Goal: Communication & Community: Answer question/provide support

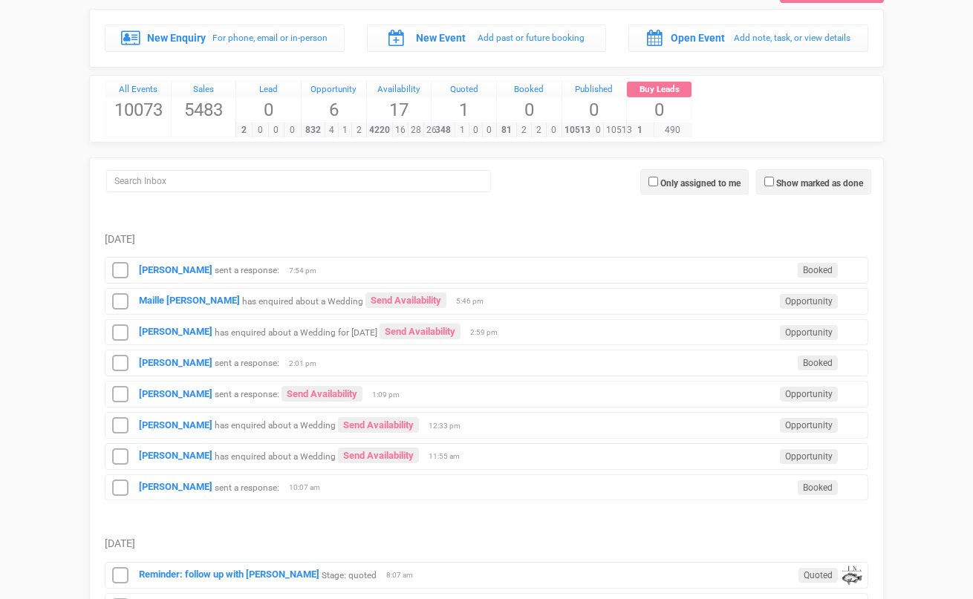
scroll to position [78, 0]
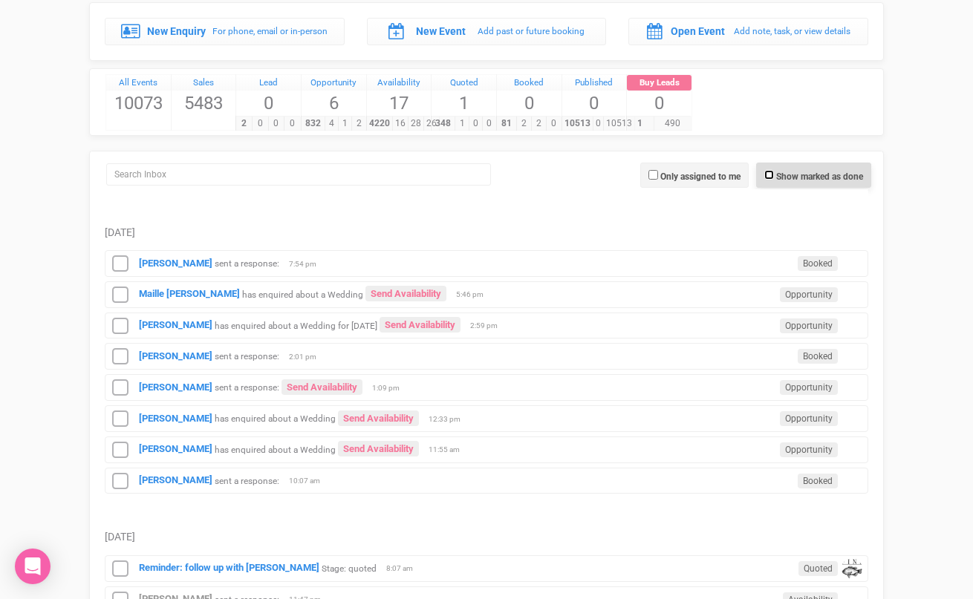
click at [764, 174] on input "Show marked as done" at bounding box center [769, 175] width 10 height 10
checkbox input "true"
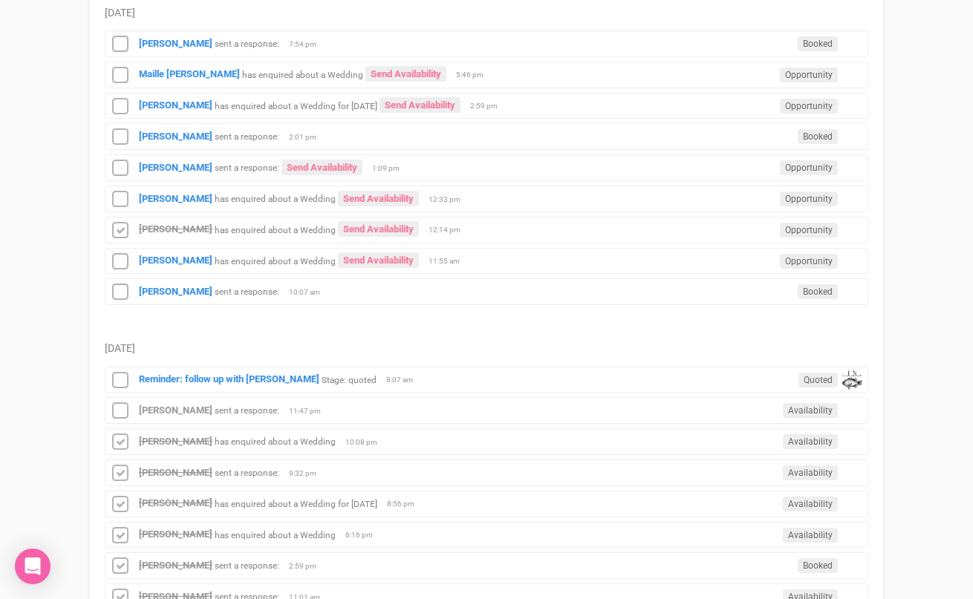
scroll to position [299, 0]
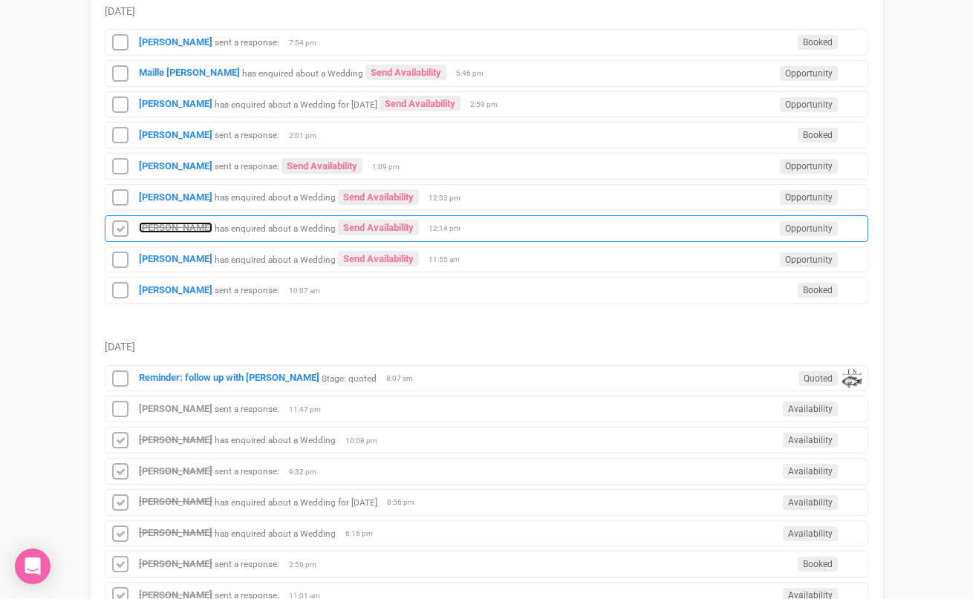
click at [183, 230] on strong "[PERSON_NAME]" at bounding box center [176, 227] width 74 height 11
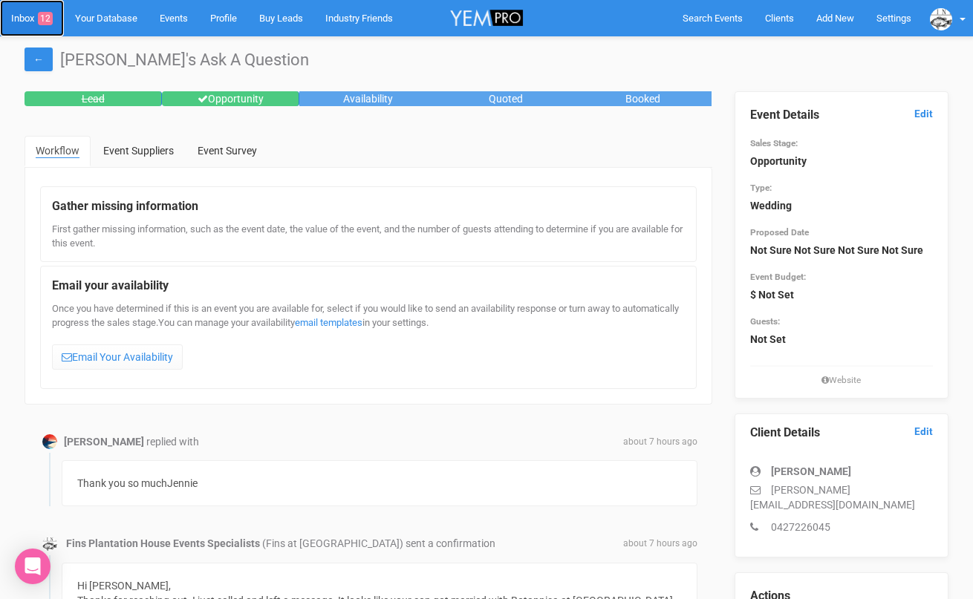
click at [29, 10] on link "Inbox 12" at bounding box center [32, 18] width 64 height 36
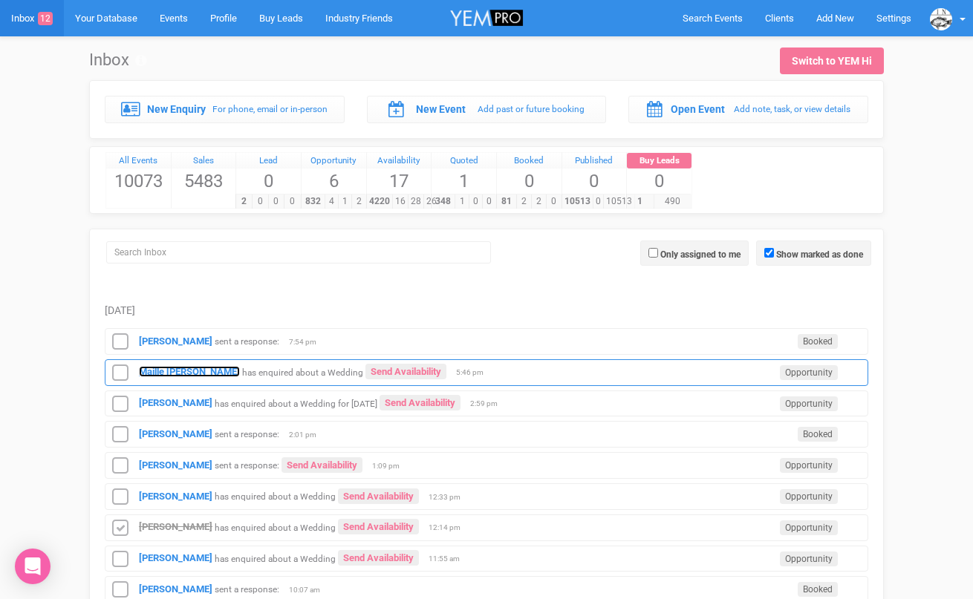
click at [169, 371] on strong "Maille [PERSON_NAME]" at bounding box center [189, 371] width 101 height 11
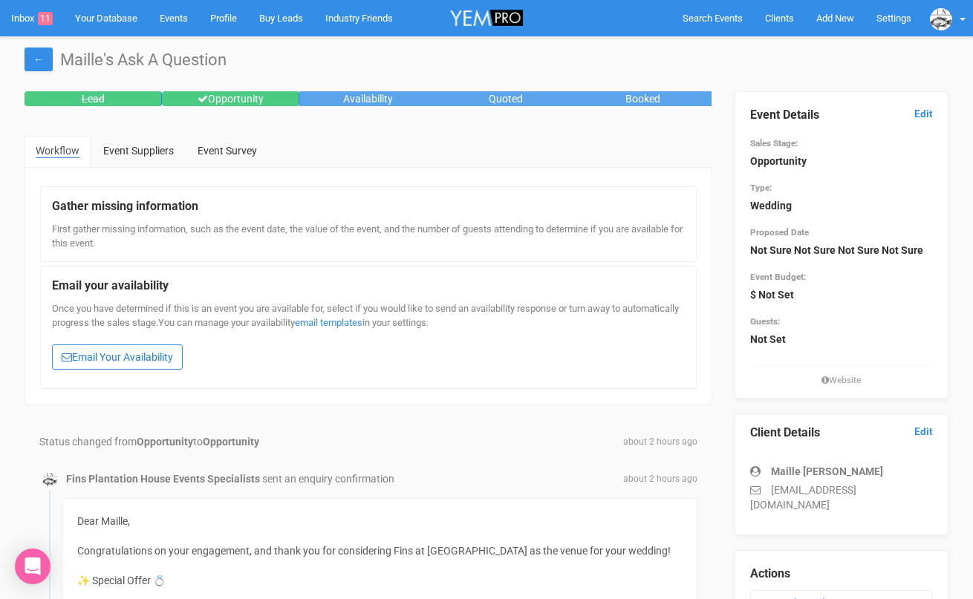
click at [157, 355] on link "Email Your Availability" at bounding box center [117, 357] width 131 height 25
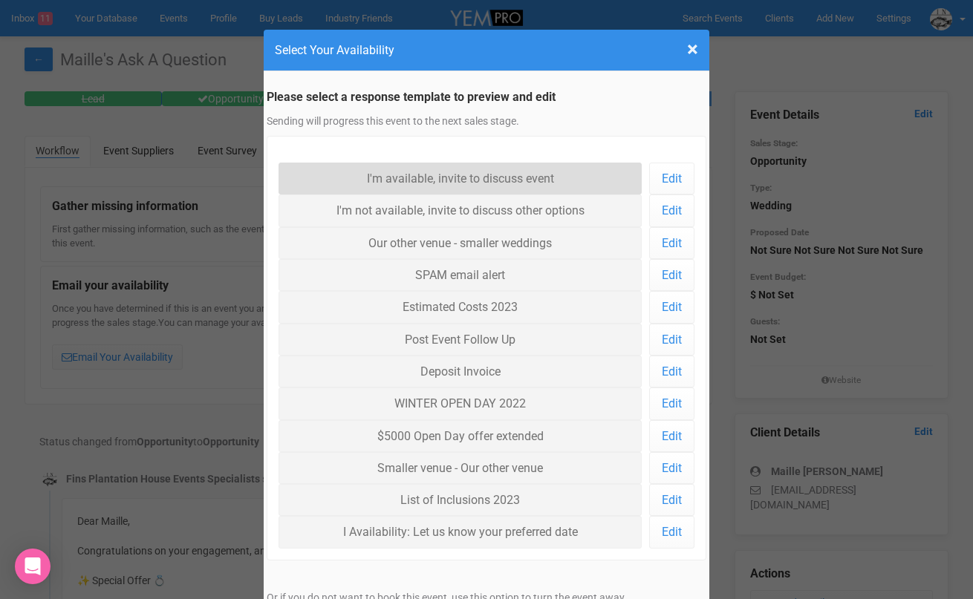
click at [352, 173] on link "I'm available, invite to discuss event" at bounding box center [460, 179] width 363 height 32
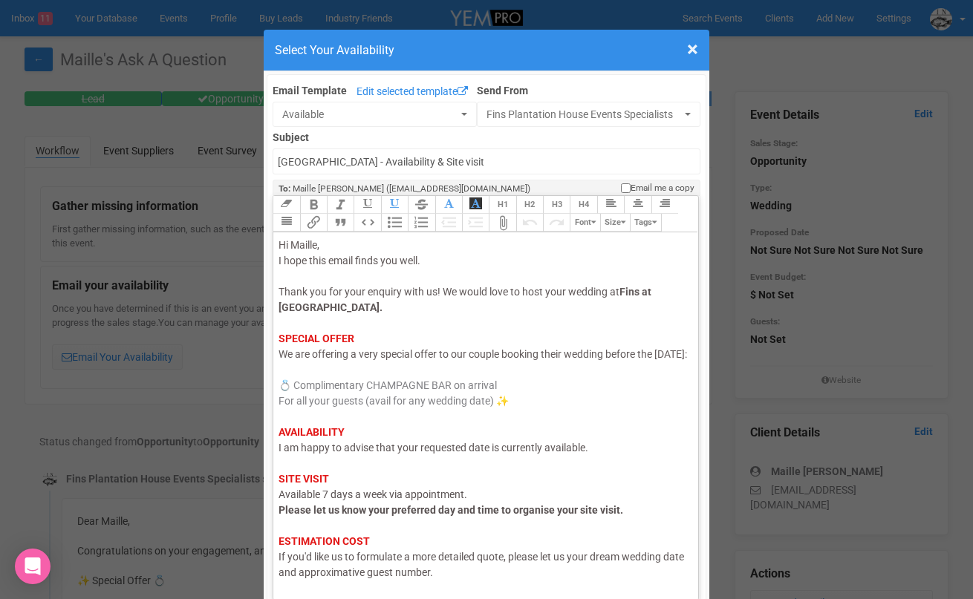
click at [325, 454] on span "I am happy to advise that your requested date is currently available." at bounding box center [434, 448] width 310 height 12
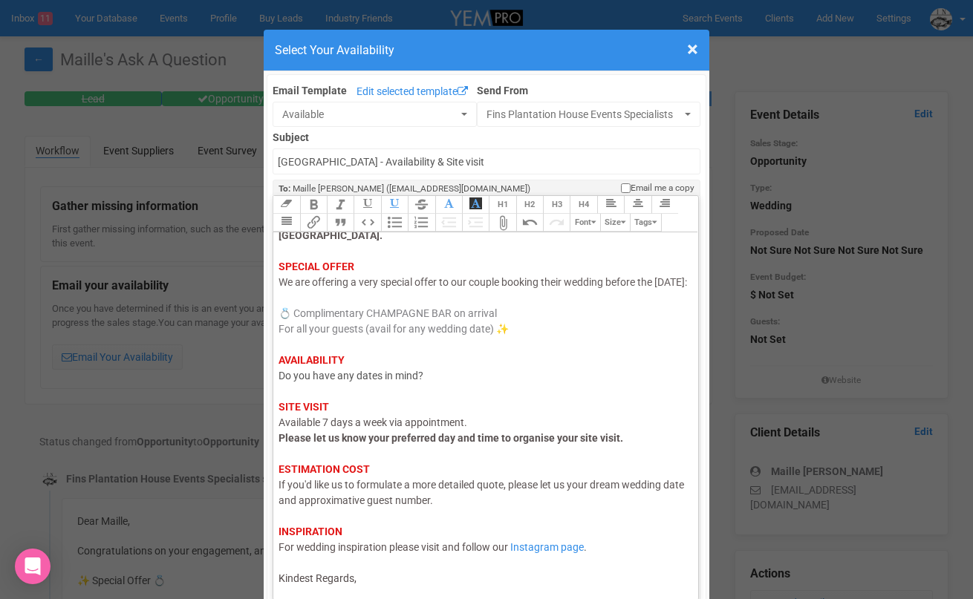
click at [363, 579] on div "Hi Maille, I hope this email finds you well. Thank you for your enquiry with us…" at bounding box center [483, 376] width 409 height 421
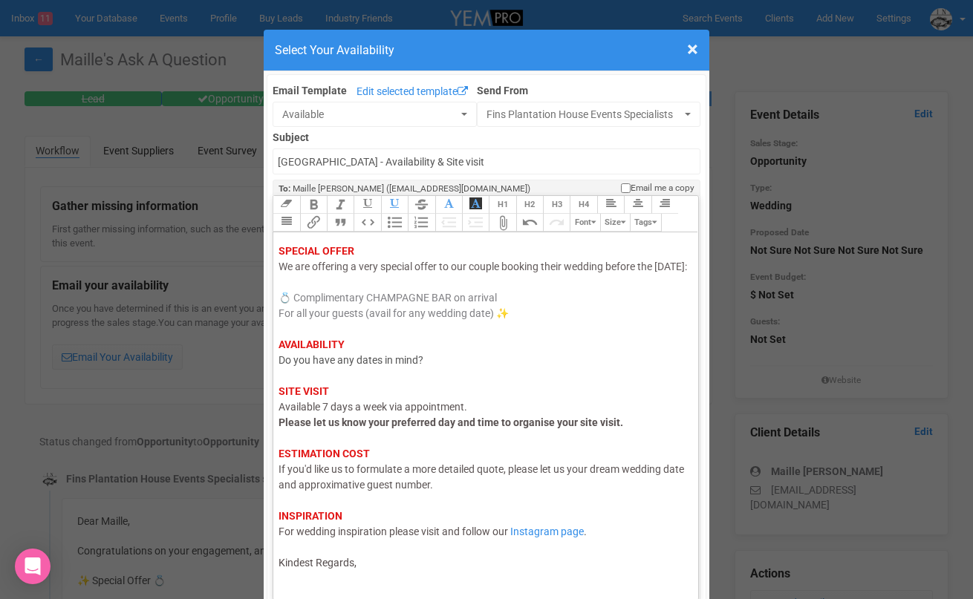
scroll to position [96, 0]
type trix-editor "<div><span style="color: rgb(95, 88, 88);">Hi Maille,</span><br><span style="co…"
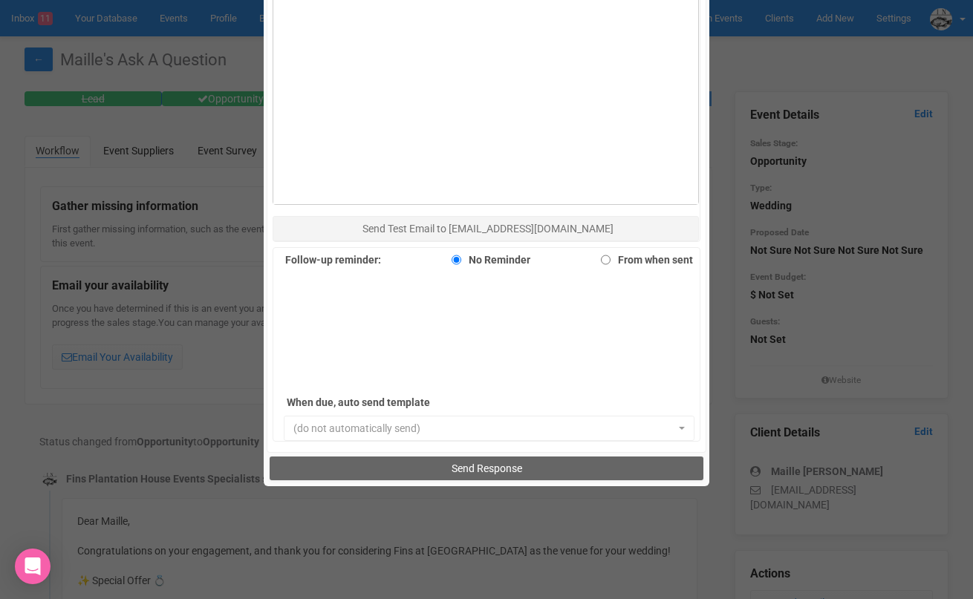
scroll to position [975, 0]
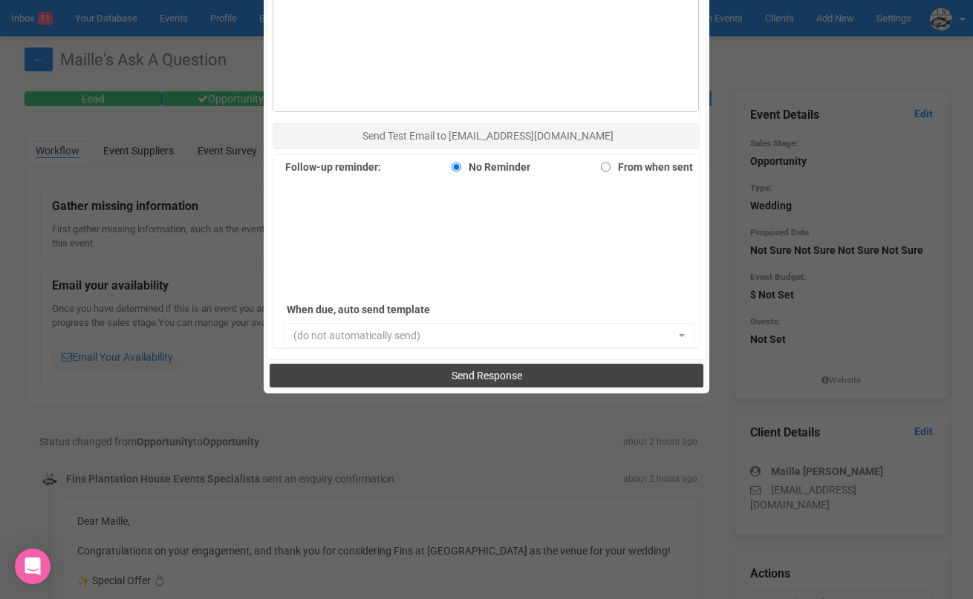
click at [393, 374] on button "Send Response" at bounding box center [486, 376] width 433 height 24
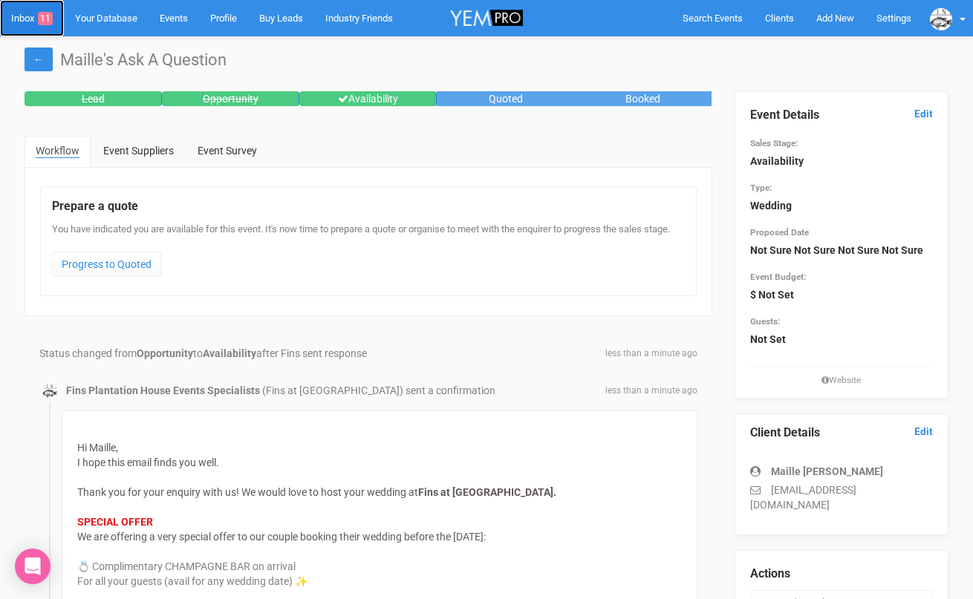
click at [23, 17] on link "Inbox 11" at bounding box center [32, 18] width 64 height 36
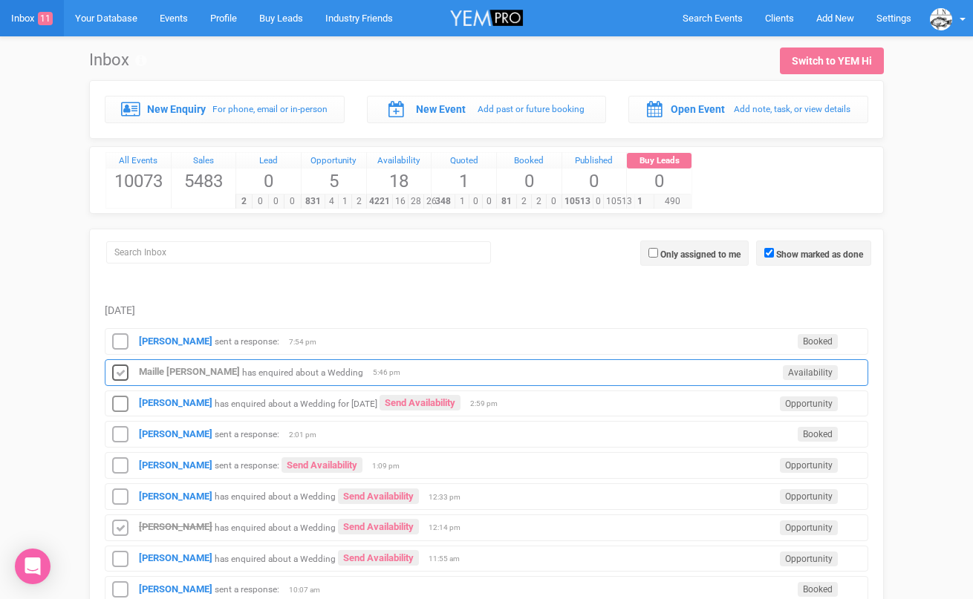
click at [125, 376] on icon at bounding box center [120, 373] width 22 height 19
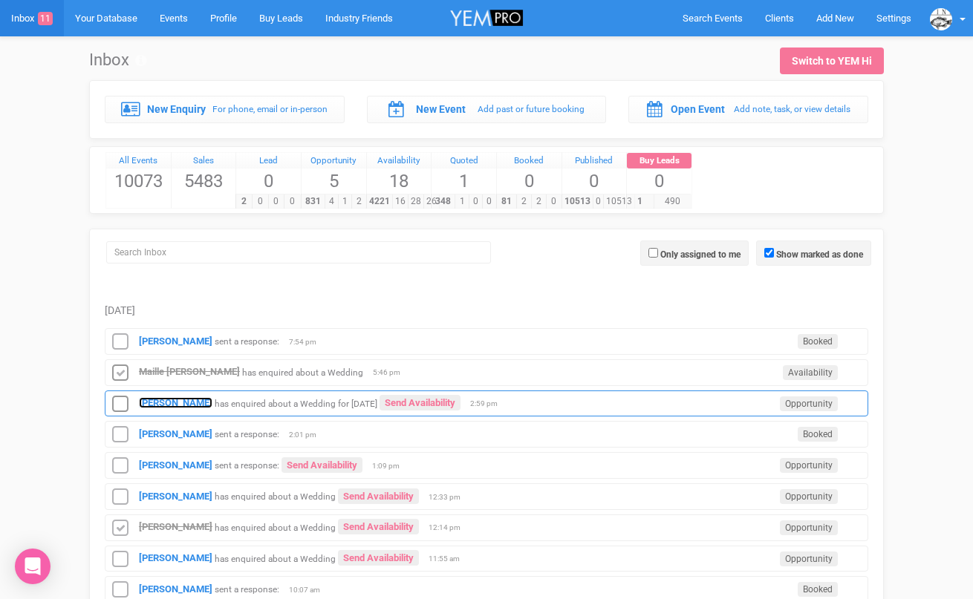
click at [162, 400] on strong "[PERSON_NAME]" at bounding box center [176, 402] width 74 height 11
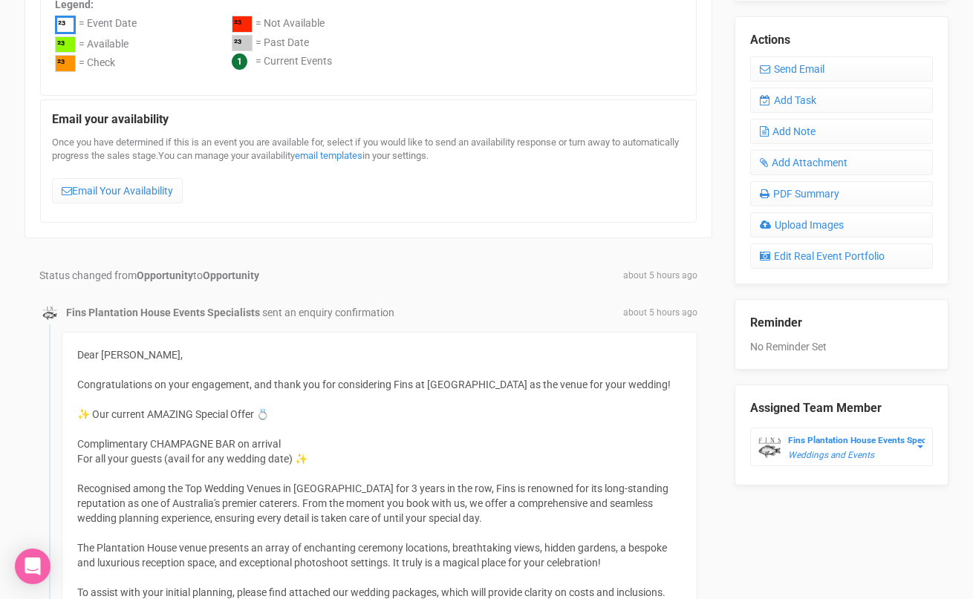
scroll to position [544, 0]
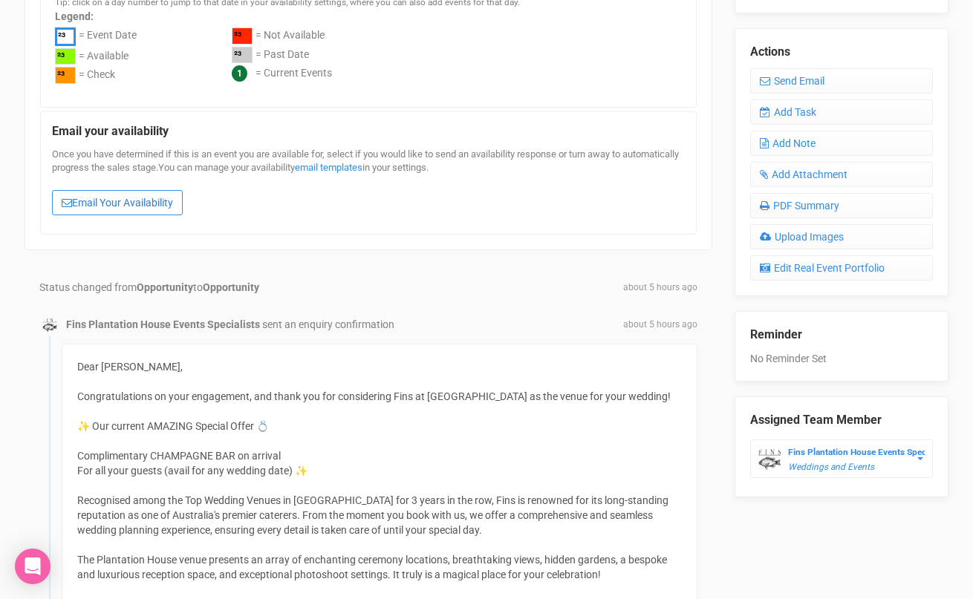
click at [154, 198] on link "Email Your Availability" at bounding box center [117, 202] width 131 height 25
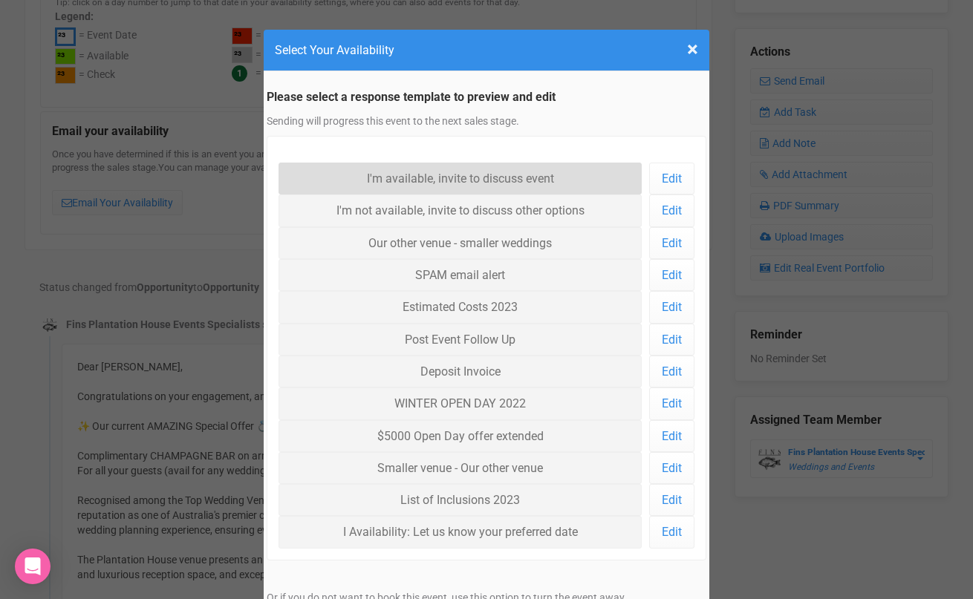
click at [455, 183] on link "I'm available, invite to discuss event" at bounding box center [460, 179] width 363 height 32
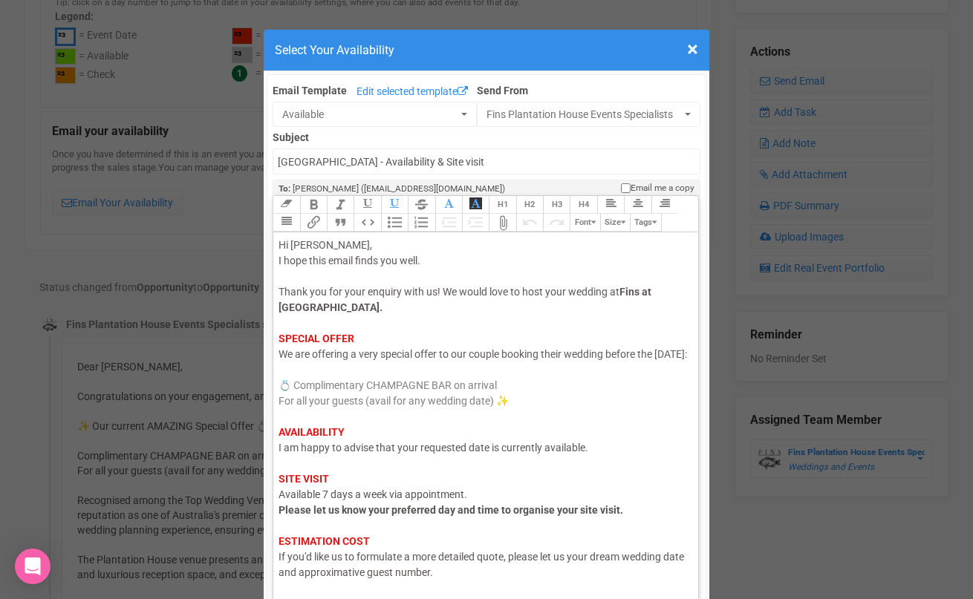
click at [490, 454] on span "I am happy to advise that your requested date is currently available." at bounding box center [434, 448] width 310 height 12
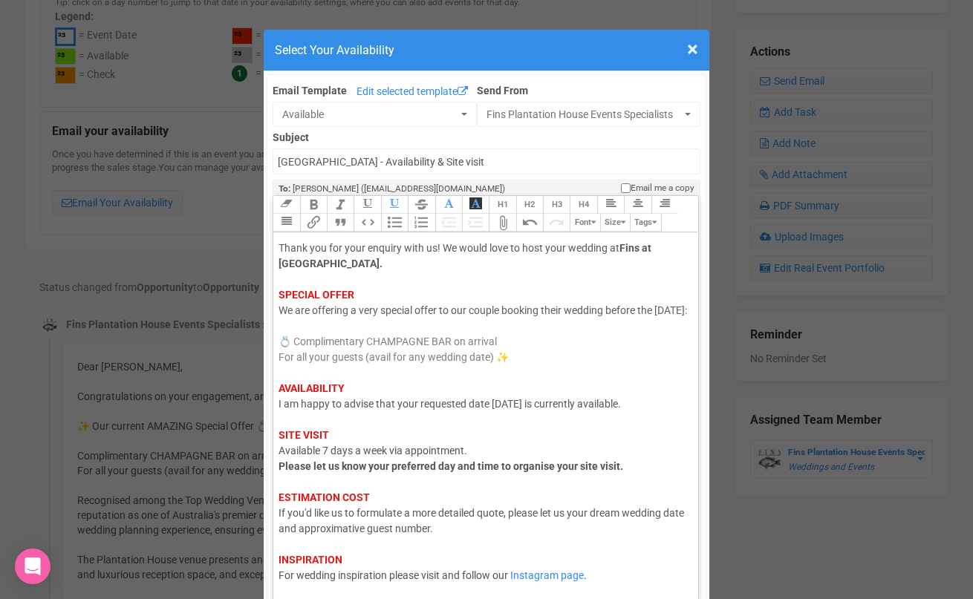
scroll to position [88, 0]
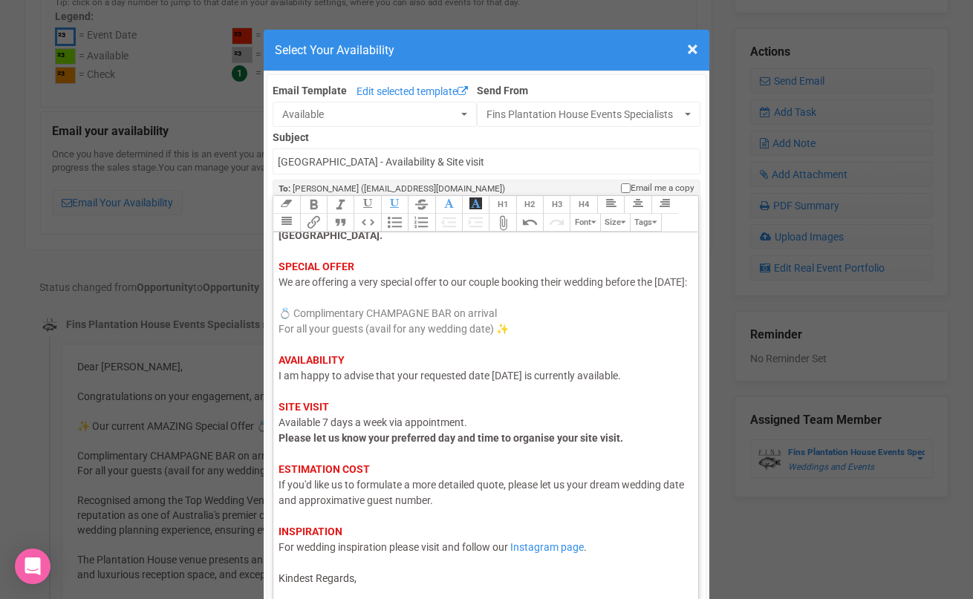
click at [436, 573] on div "Hi Isabella, I hope this email finds you well. Thank you for your enquiry with …" at bounding box center [483, 376] width 409 height 421
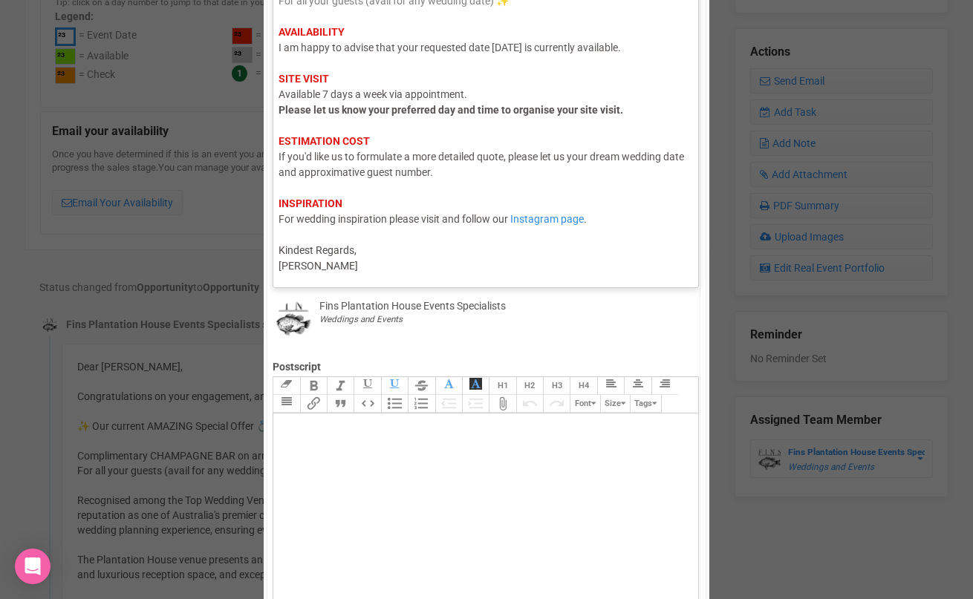
scroll to position [306, 0]
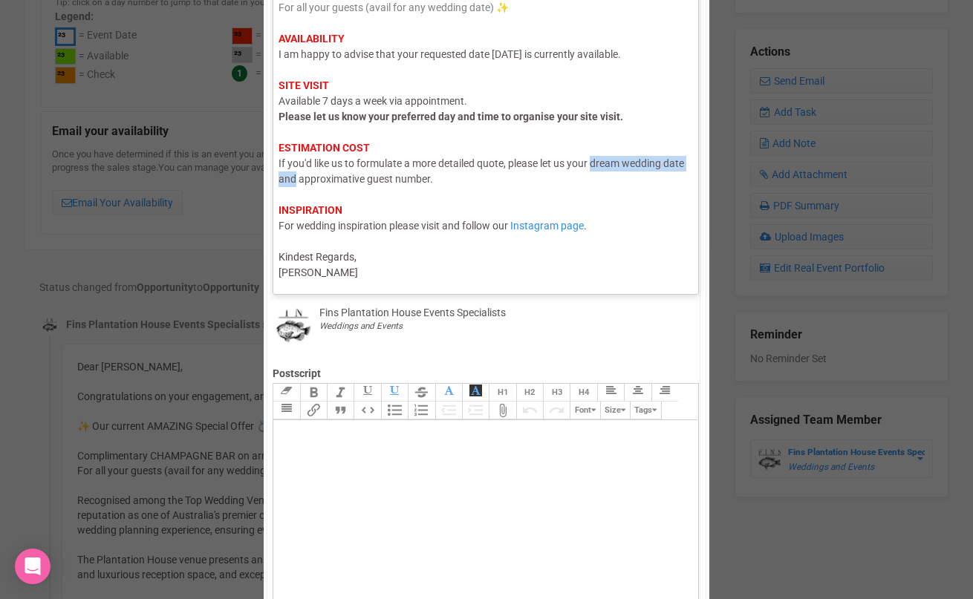
drag, startPoint x: 319, startPoint y: 179, endPoint x: 593, endPoint y: 166, distance: 274.4
click at [593, 166] on span "If you'd like us to formulate a more detailed quote, please let us your dream w…" at bounding box center [482, 170] width 406 height 27
click at [395, 183] on div "Hi Isabella, I hope this email finds you well. Thank you for your enquiry with …" at bounding box center [483, 62] width 409 height 437
type trix-editor "<div><span style="color: rgb(95, 88, 88);">Hi Isabella,</span><br><span style="…"
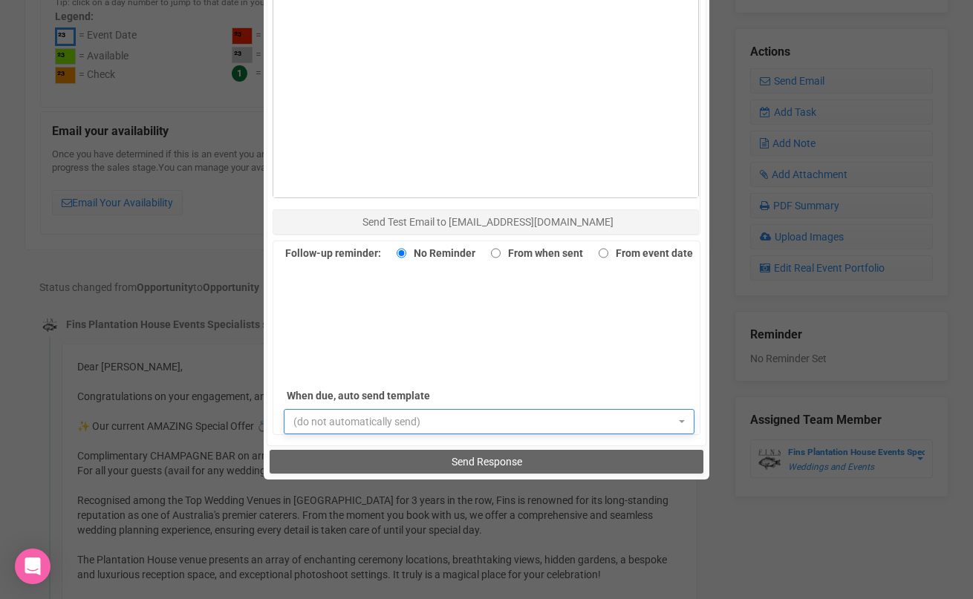
scroll to position [907, 0]
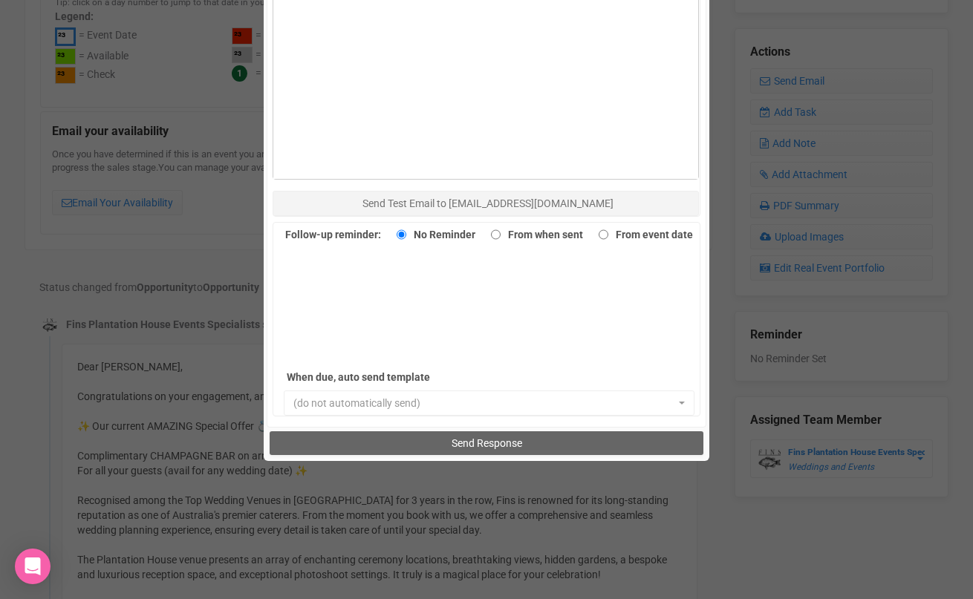
click at [392, 430] on div "Send Response" at bounding box center [487, 443] width 440 height 30
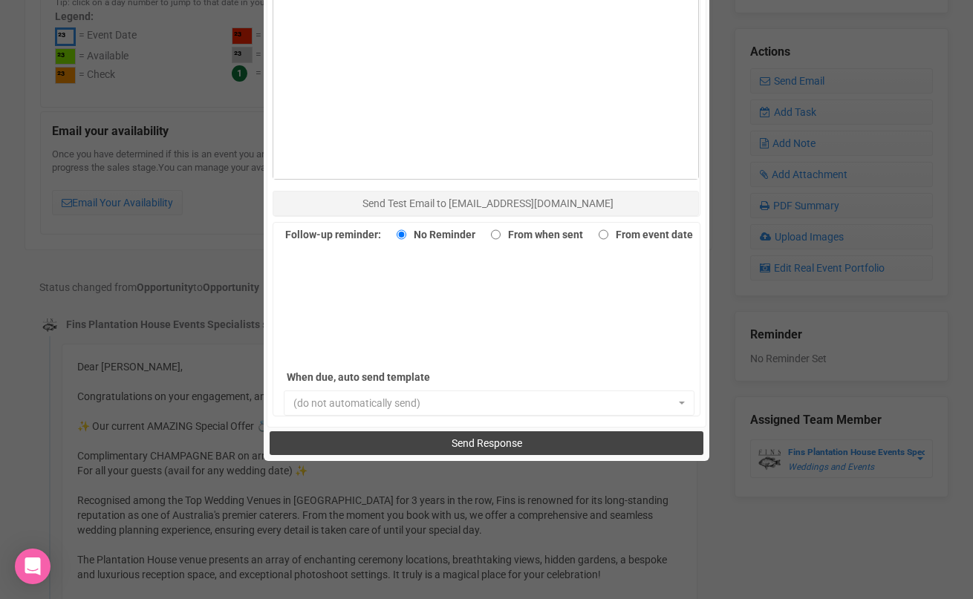
click at [391, 440] on button "Send Response" at bounding box center [486, 444] width 433 height 24
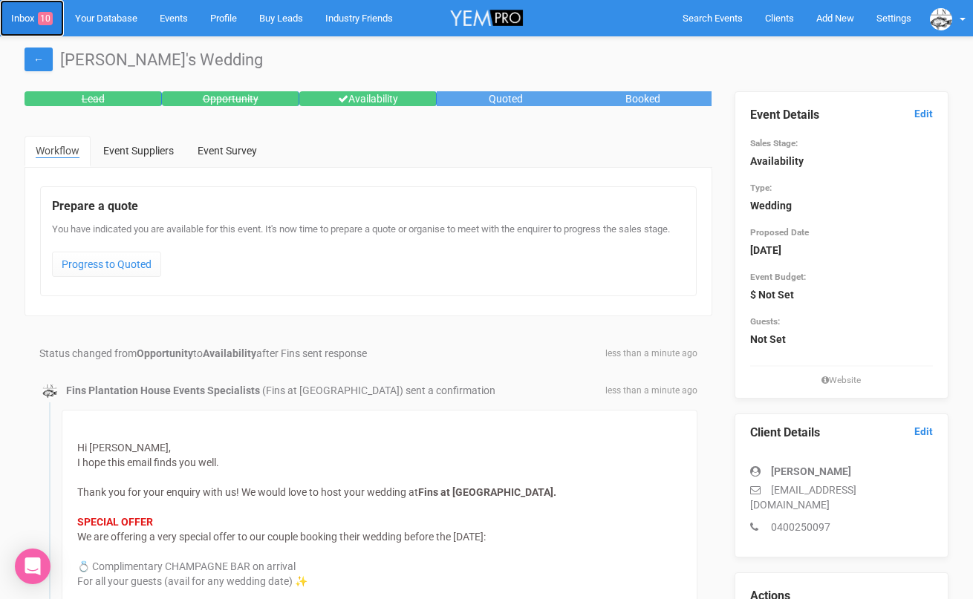
click at [28, 21] on link "Inbox 10" at bounding box center [32, 18] width 64 height 36
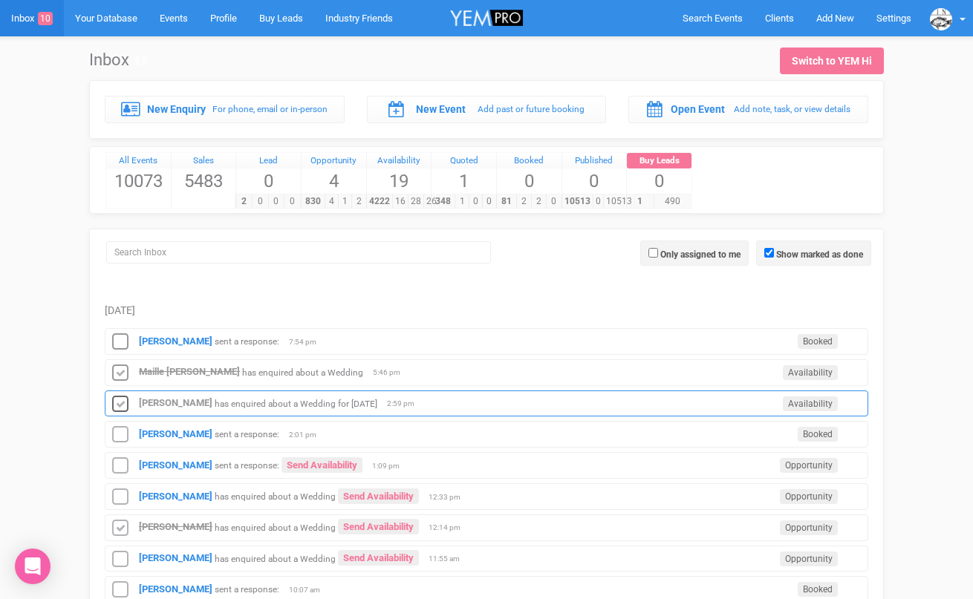
click at [124, 397] on icon at bounding box center [120, 404] width 22 height 19
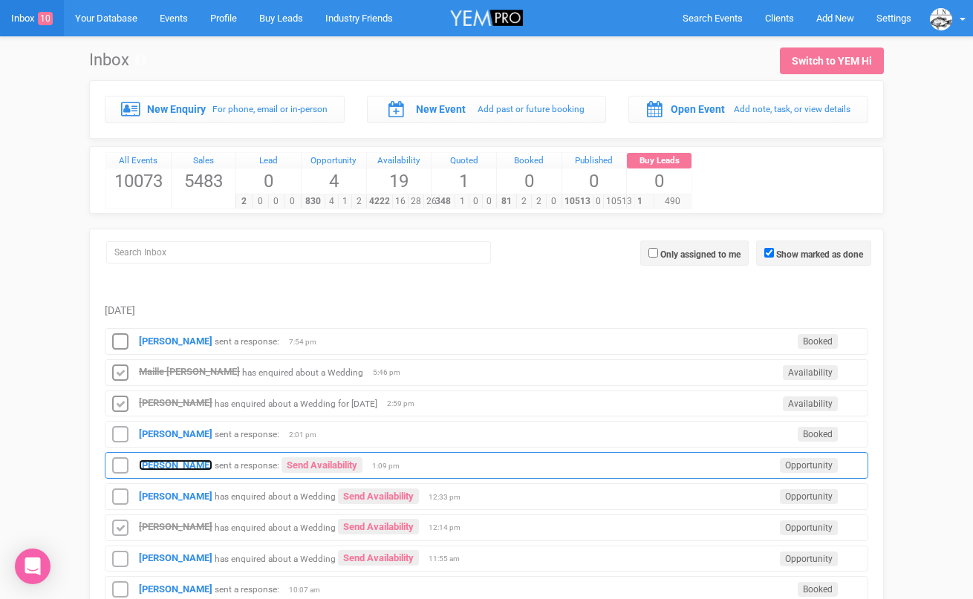
click at [155, 466] on strong "[PERSON_NAME]" at bounding box center [176, 465] width 74 height 11
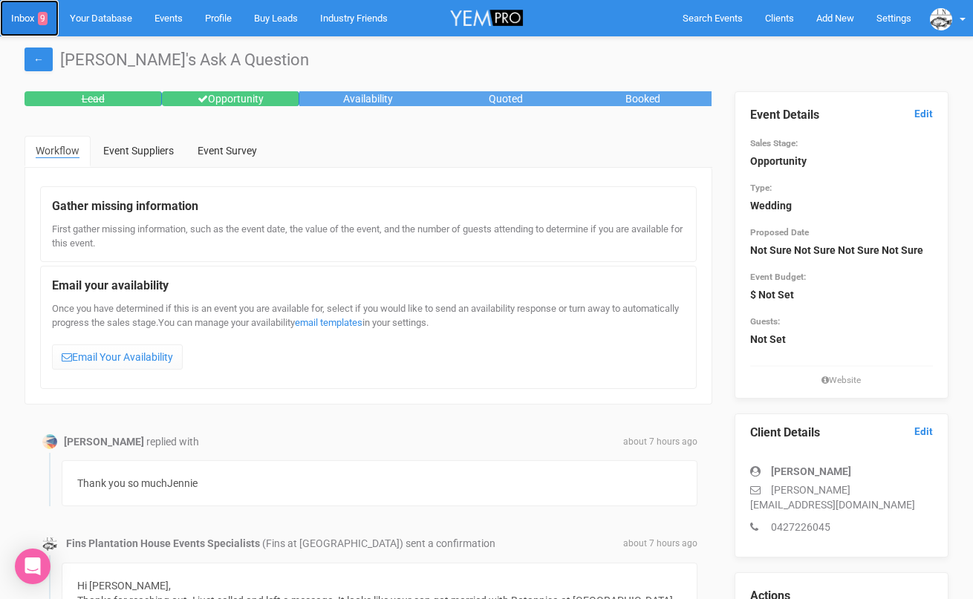
click at [22, 22] on link "Inbox 9" at bounding box center [29, 18] width 59 height 36
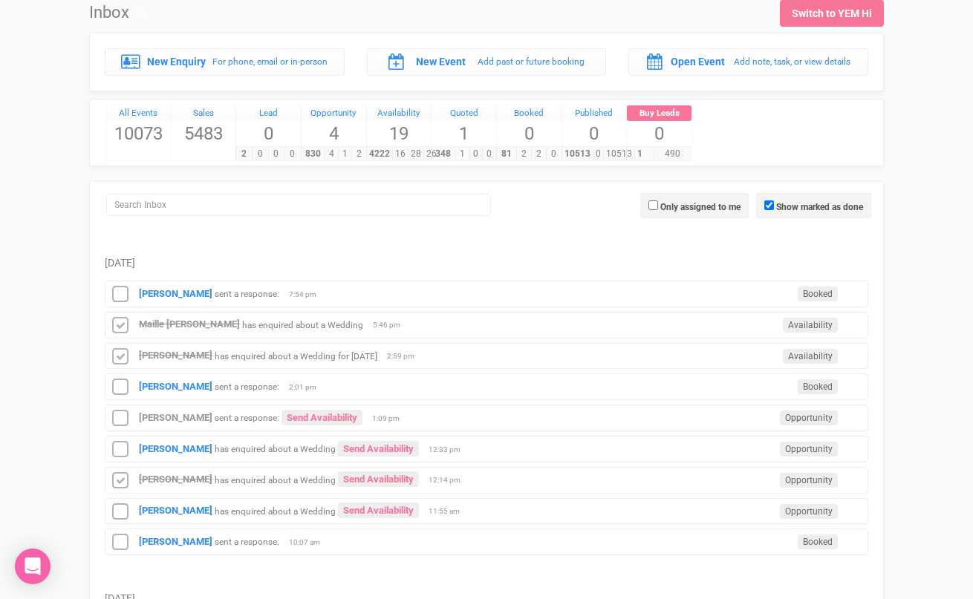
scroll to position [49, 0]
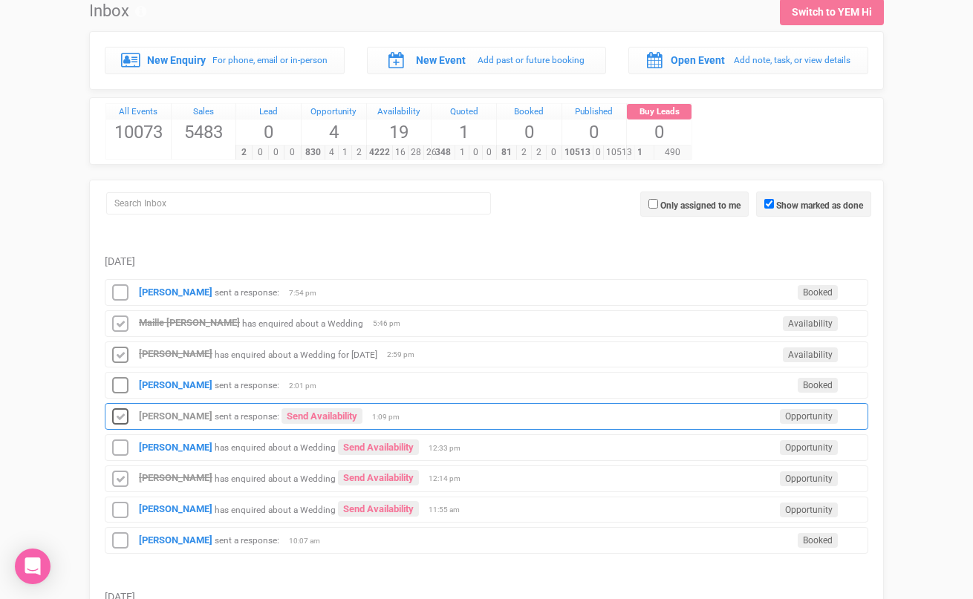
click at [120, 414] on icon at bounding box center [120, 417] width 22 height 19
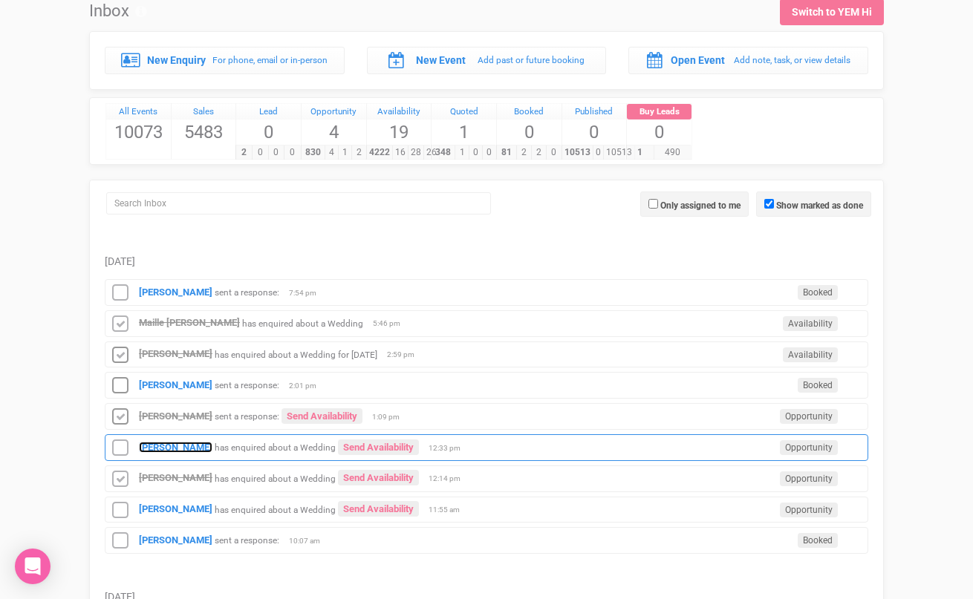
click at [160, 445] on strong "[PERSON_NAME]" at bounding box center [176, 447] width 74 height 11
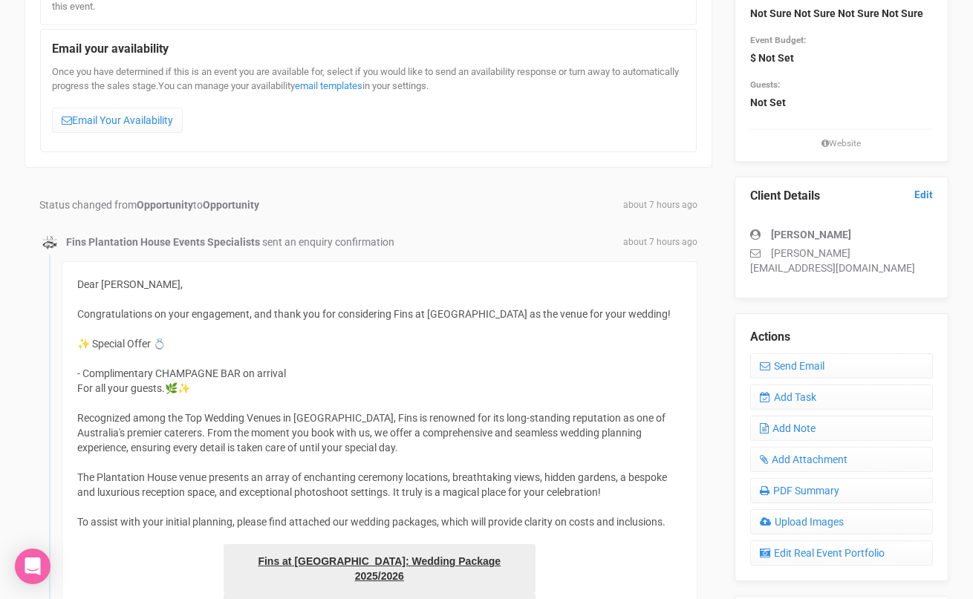
scroll to position [199, 0]
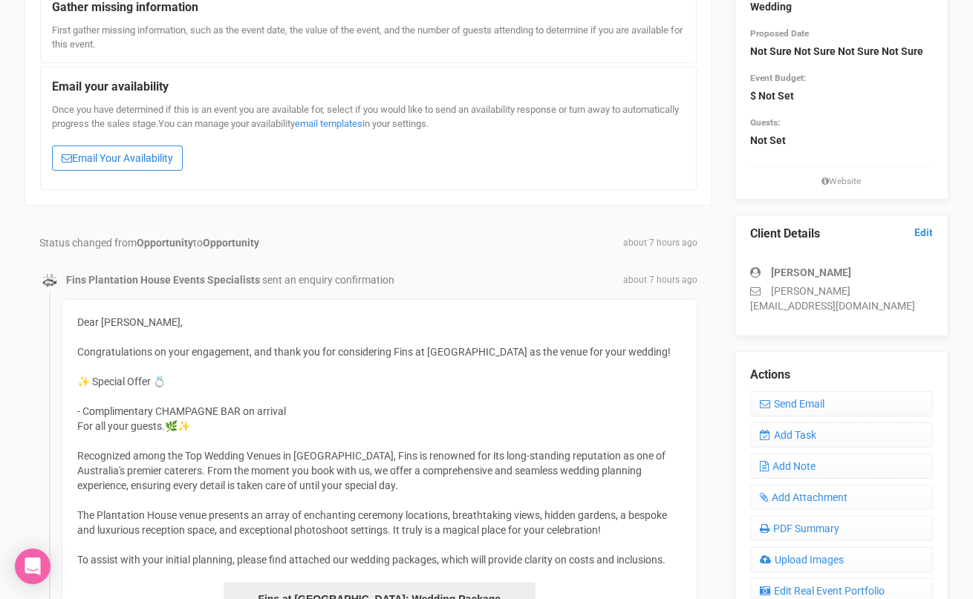
click at [123, 160] on link "Email Your Availability" at bounding box center [117, 158] width 131 height 25
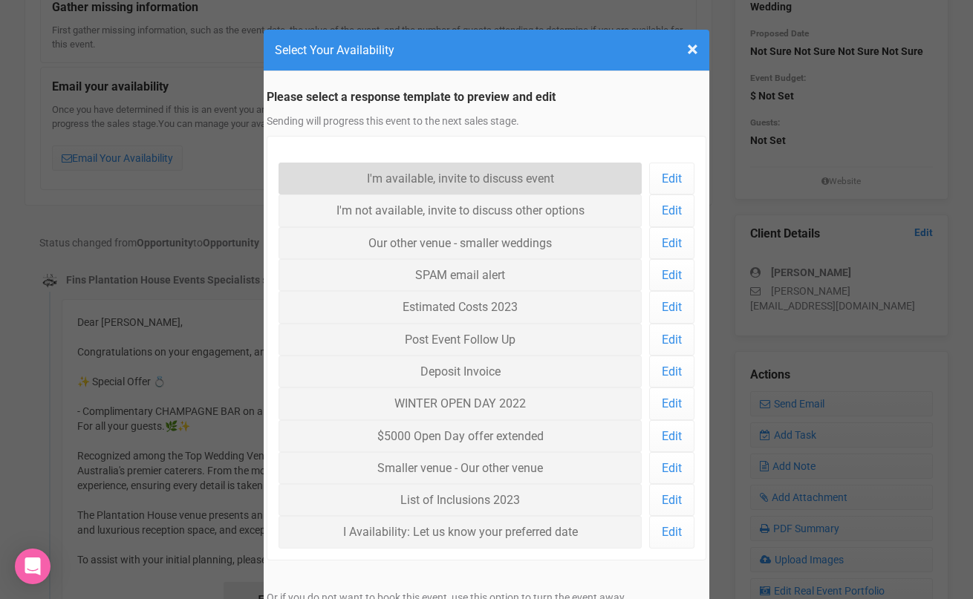
click at [344, 182] on link "I'm available, invite to discuss event" at bounding box center [460, 179] width 363 height 32
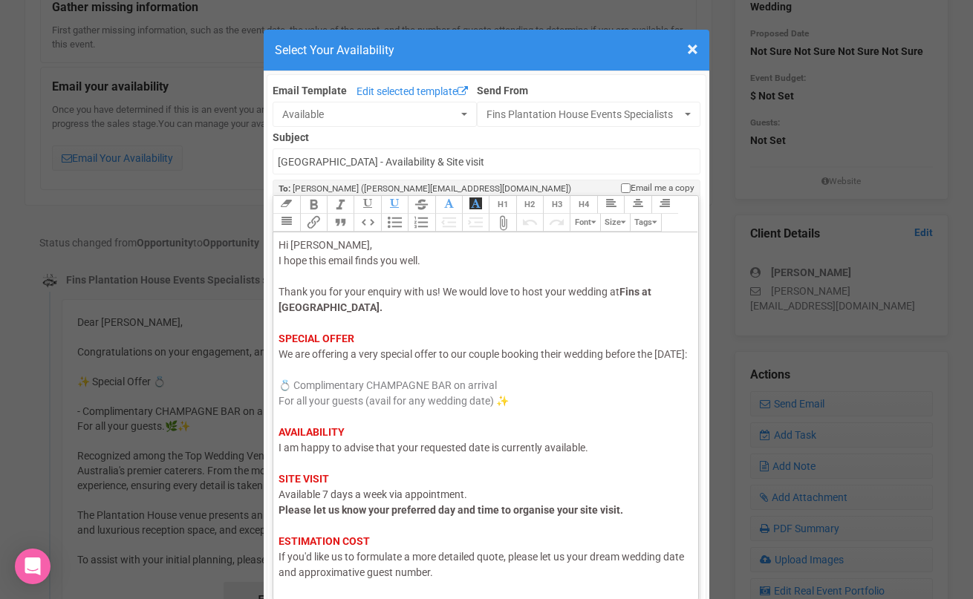
click at [430, 454] on span "I am happy to advise that your requested date is currently available." at bounding box center [434, 448] width 310 height 12
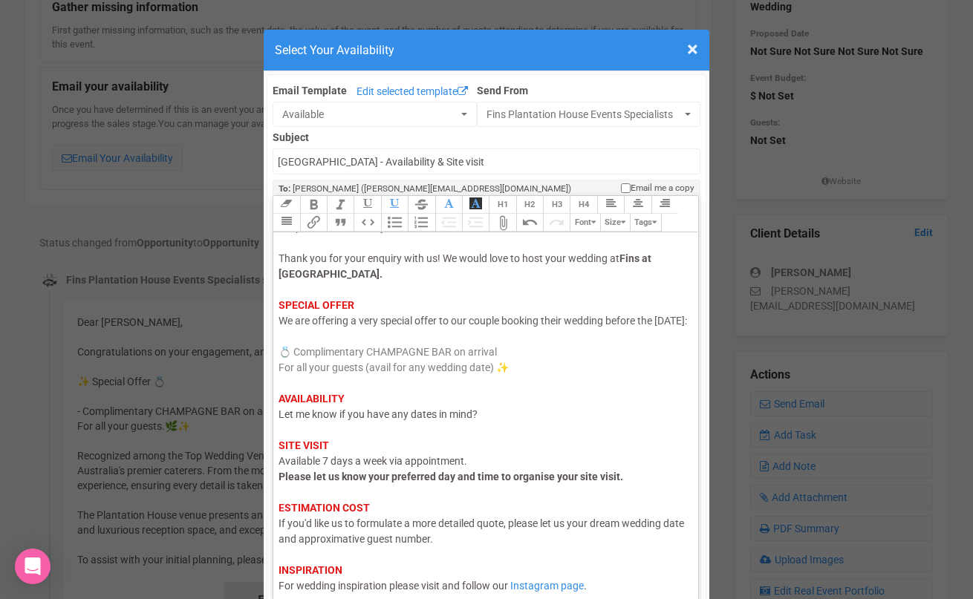
scroll to position [88, 0]
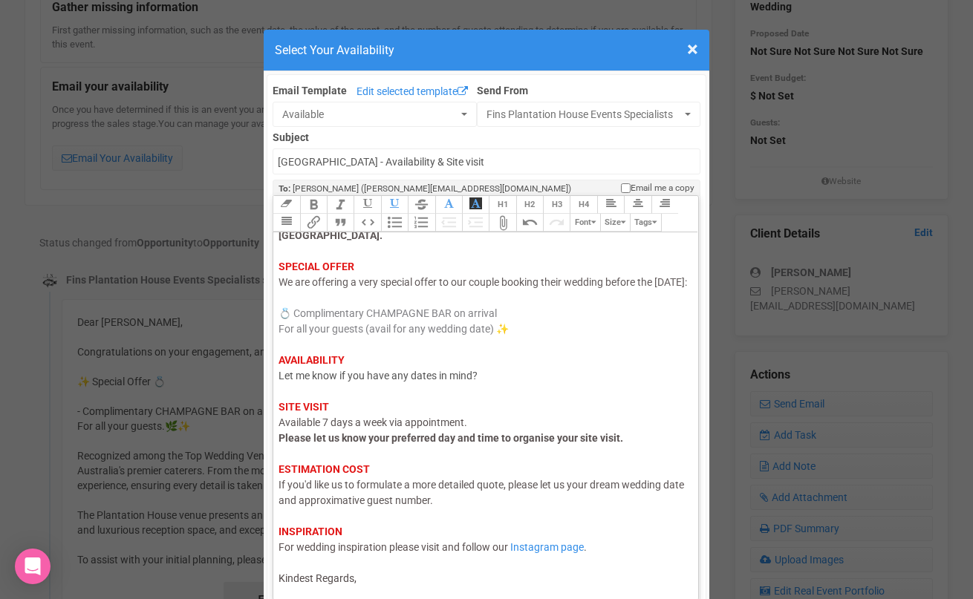
click at [396, 583] on div "Hi Carmen, I hope this email finds you well. Thank you for your enquiry with us…" at bounding box center [483, 376] width 409 height 421
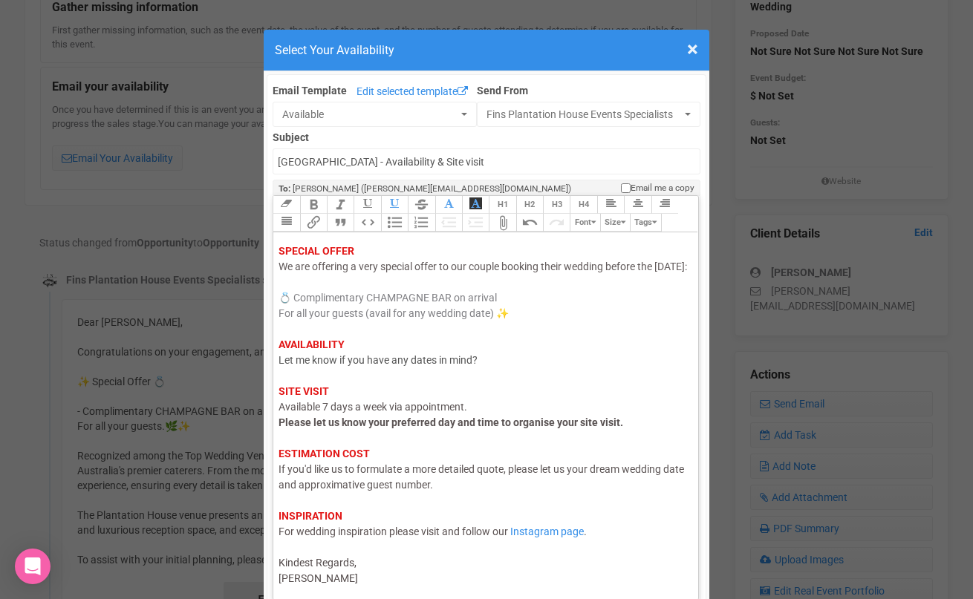
type trix-editor "<div><span style="color: rgb(95, 88, 88);">Hi Carmen,</span><br><span style="co…"
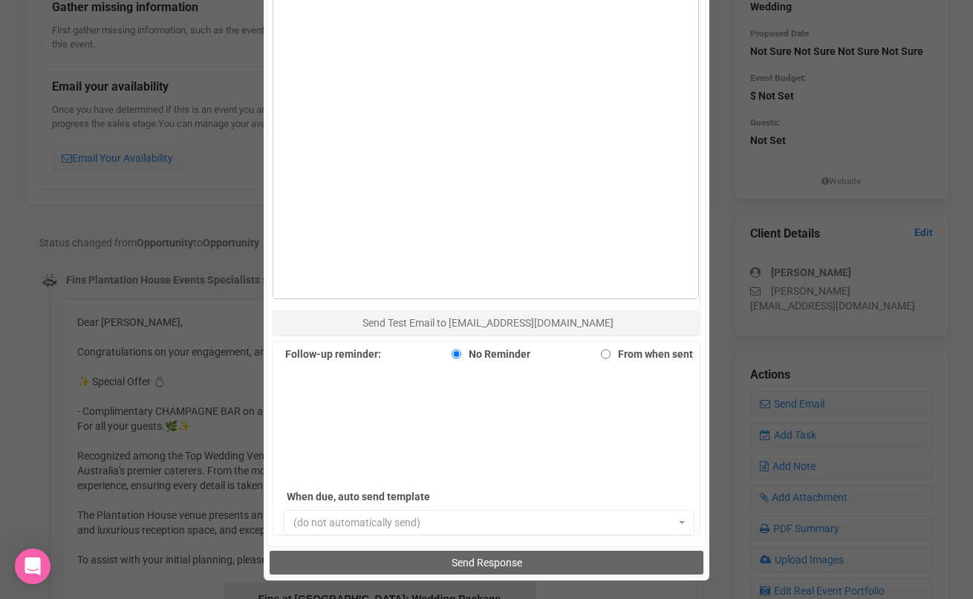
scroll to position [882, 0]
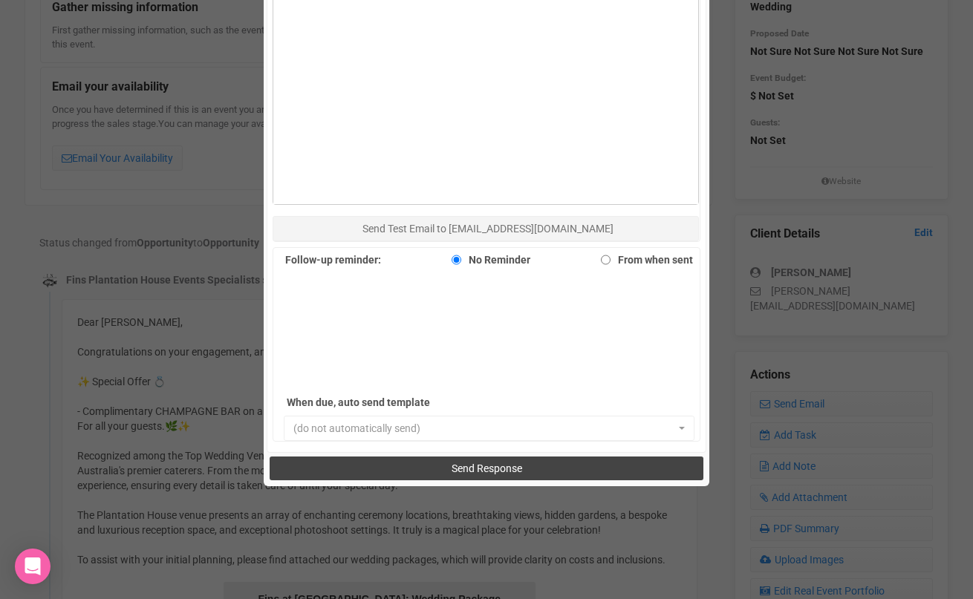
click at [413, 462] on button "Send Response" at bounding box center [486, 469] width 433 height 24
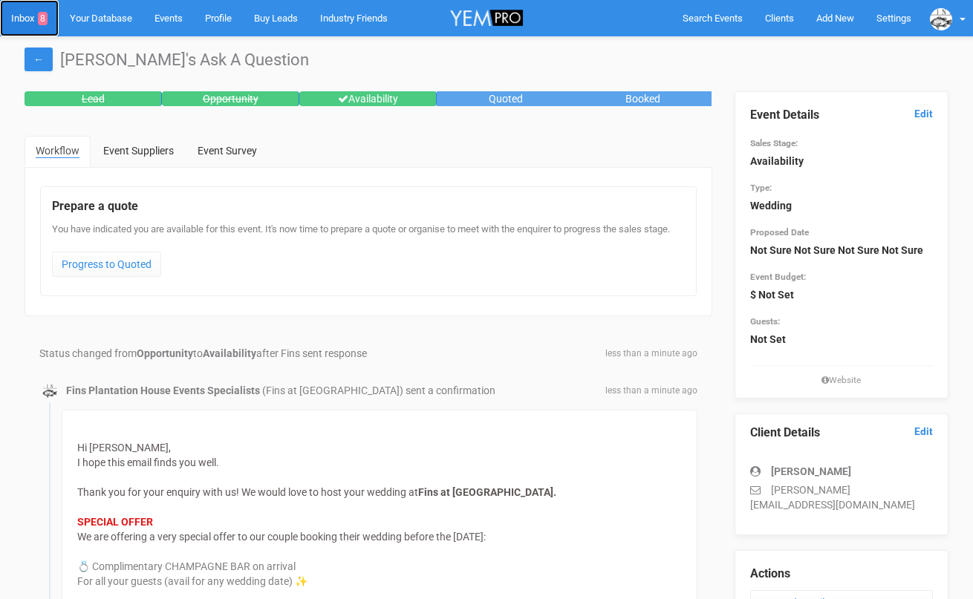
click at [18, 24] on link "Inbox 8" at bounding box center [29, 18] width 59 height 36
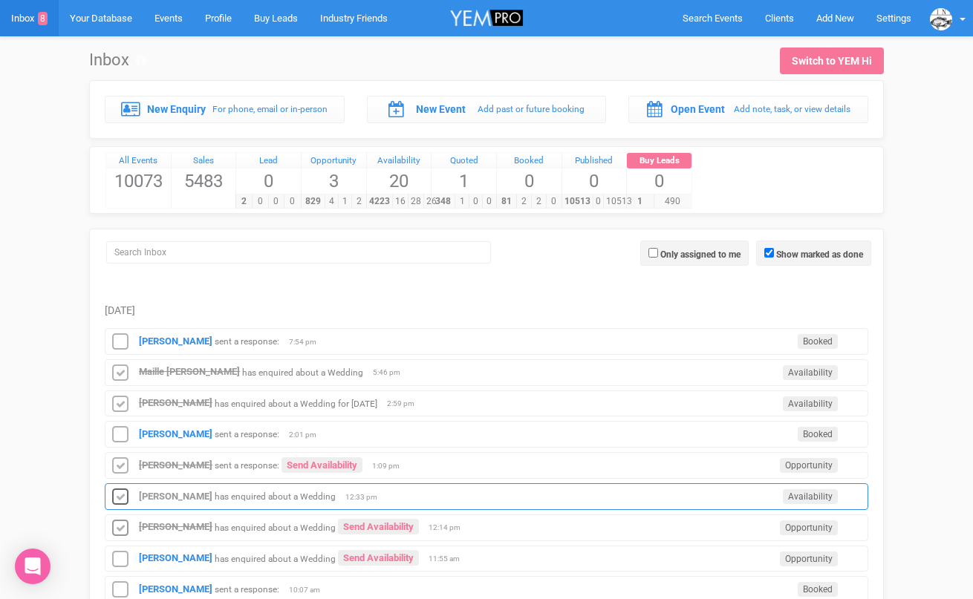
click at [123, 499] on icon at bounding box center [120, 497] width 22 height 19
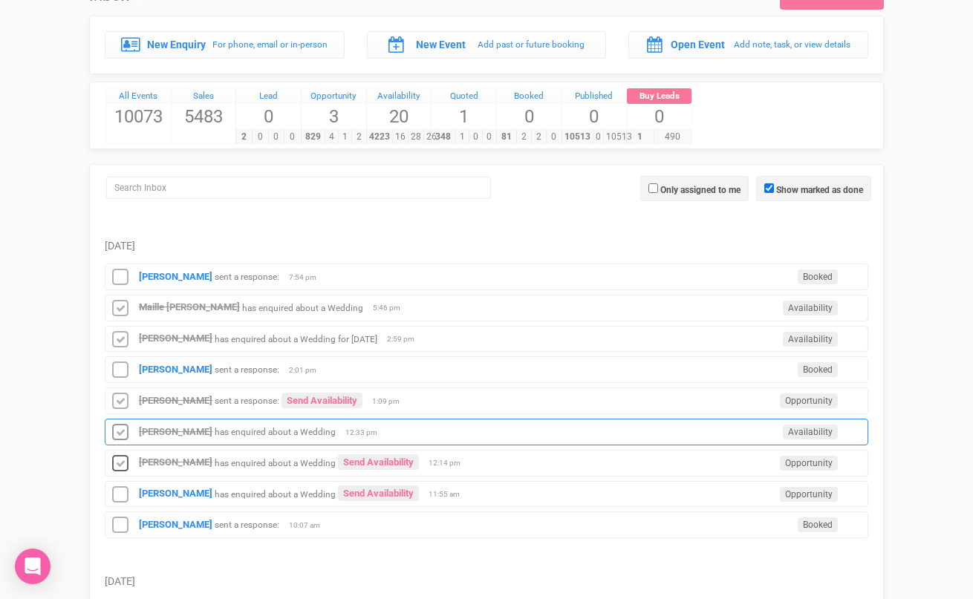
scroll to position [79, 0]
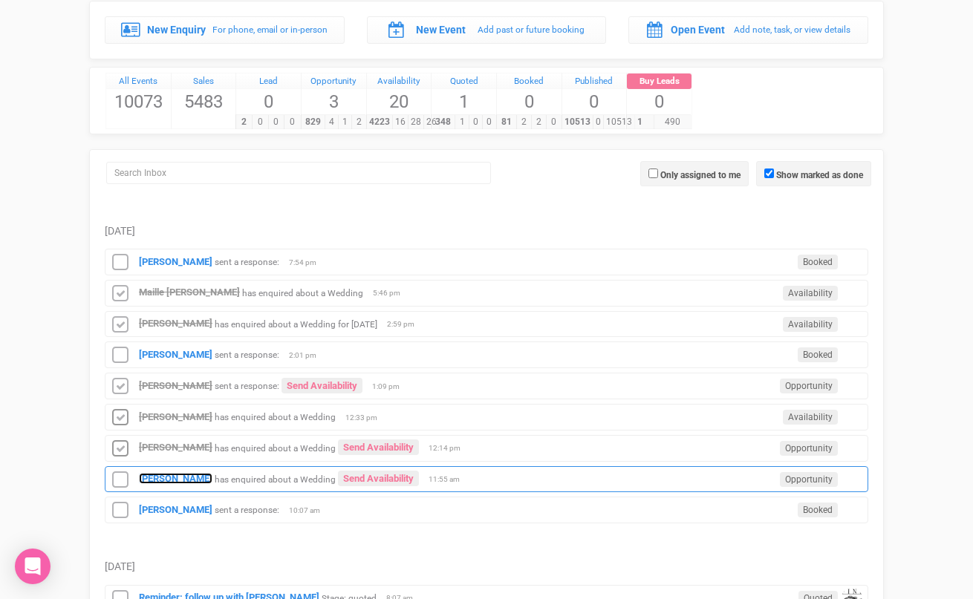
click at [161, 479] on strong "[PERSON_NAME]" at bounding box center [176, 478] width 74 height 11
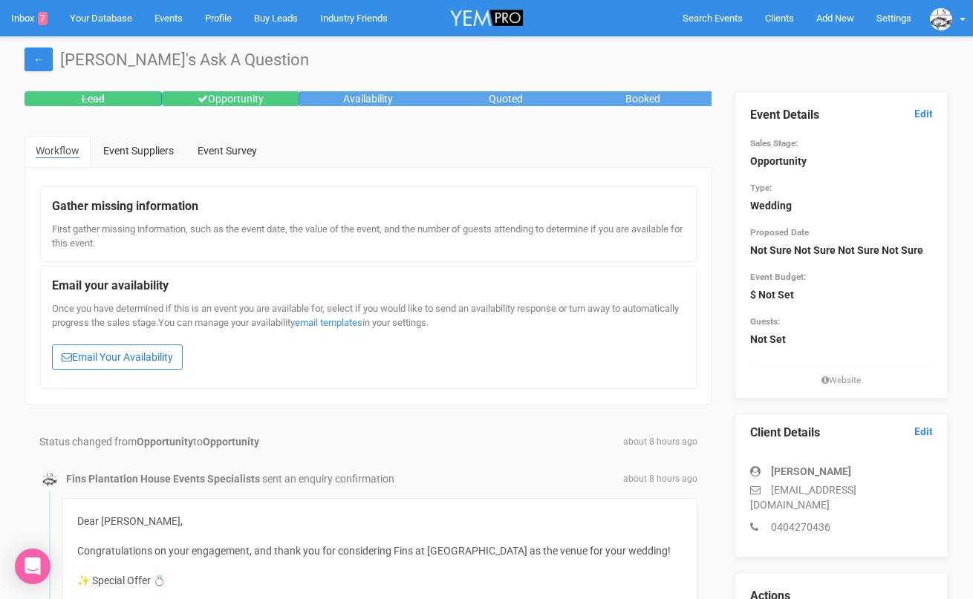
click at [137, 358] on link "Email Your Availability" at bounding box center [117, 357] width 131 height 25
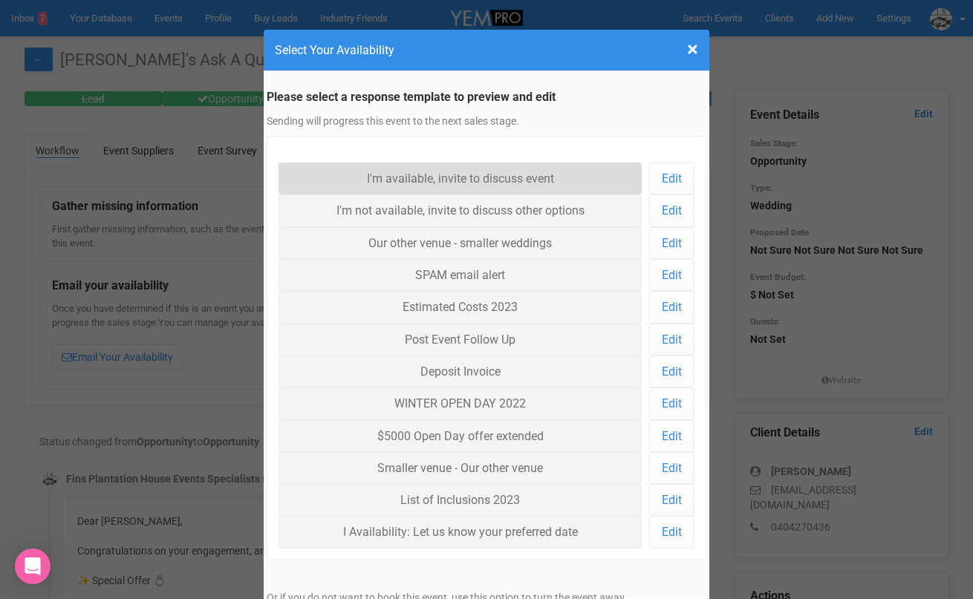
click at [459, 172] on link "I'm available, invite to discuss event" at bounding box center [460, 179] width 363 height 32
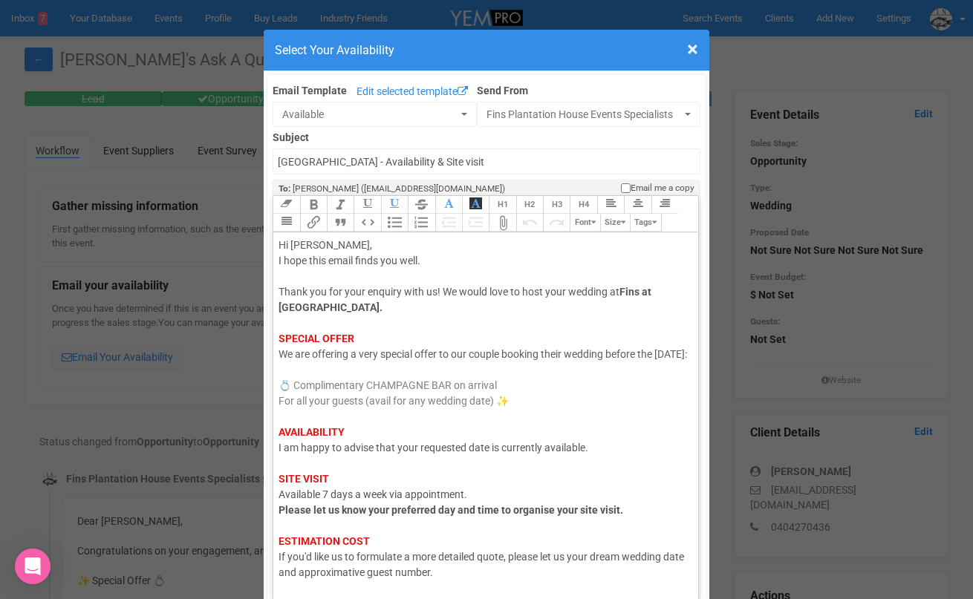
click at [434, 454] on span "I am happy to advise that your requested date is currently available." at bounding box center [434, 448] width 310 height 12
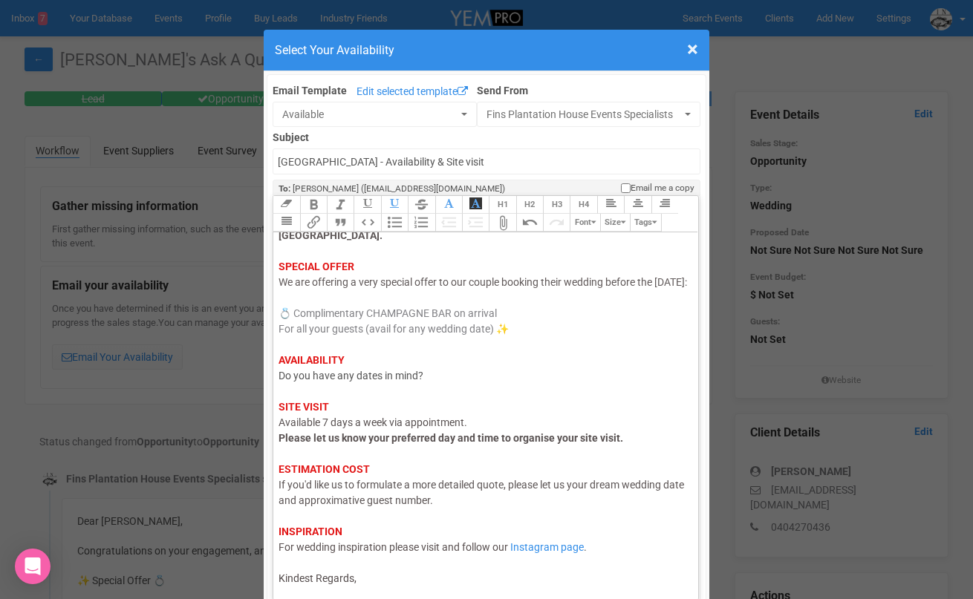
click at [397, 590] on trix-editor "Hi Megan, I hope this email finds you well. Thank you for your enquiry with us!…" at bounding box center [485, 413] width 425 height 360
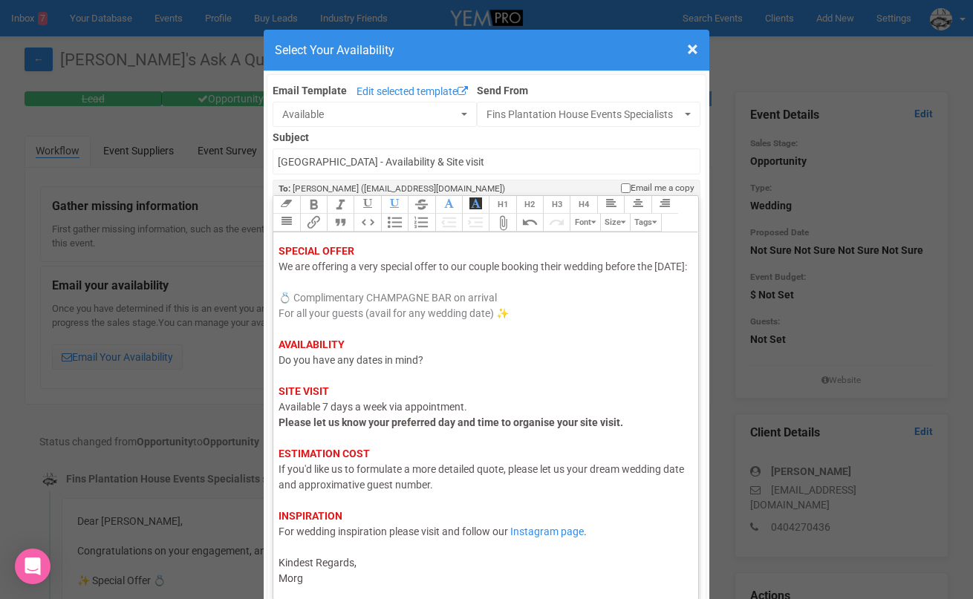
type trix-editor "<div><span style="color: rgb(95, 88, 88);">Hi Megan,</span><br><span style="col…"
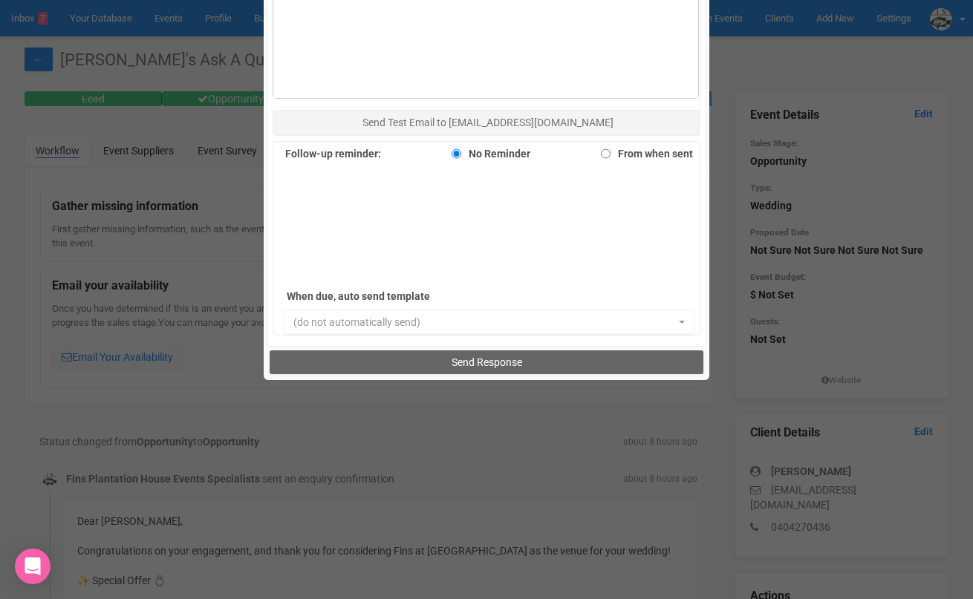
scroll to position [1024, 0]
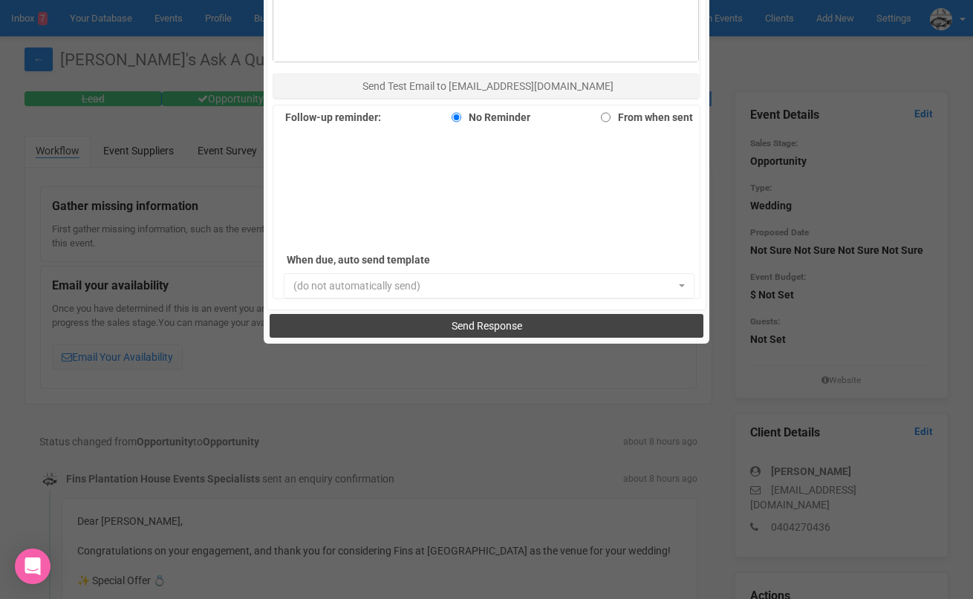
click at [447, 322] on button "Send Response" at bounding box center [486, 326] width 433 height 24
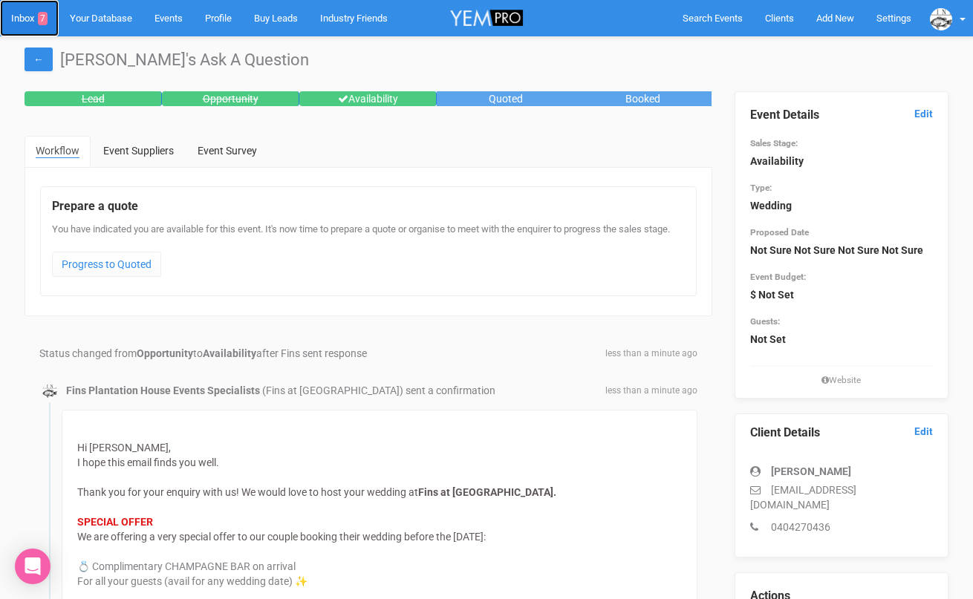
click at [30, 16] on link "Inbox 7" at bounding box center [29, 18] width 59 height 36
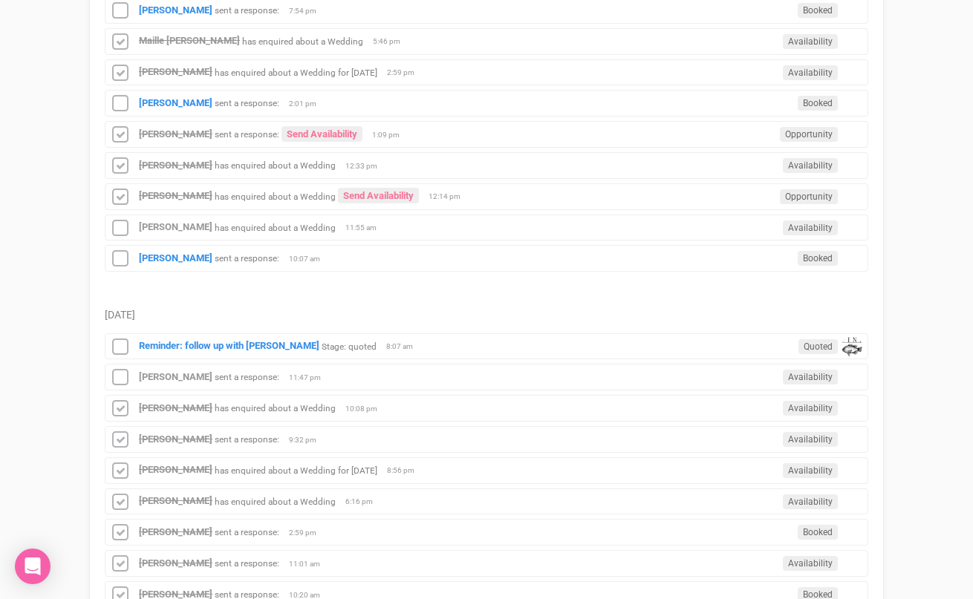
scroll to position [337, 0]
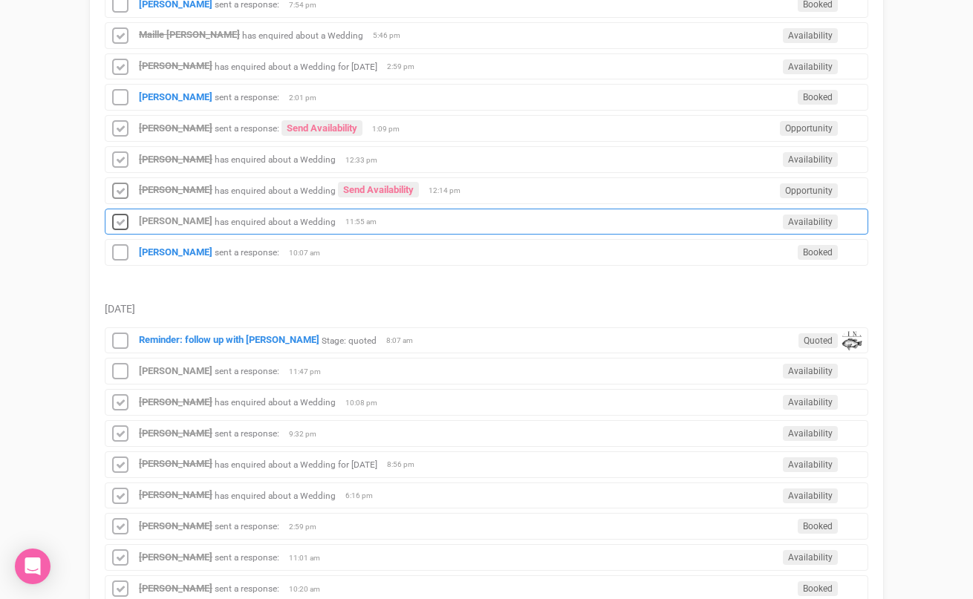
click at [119, 225] on icon at bounding box center [120, 222] width 22 height 19
